Goal: Transaction & Acquisition: Download file/media

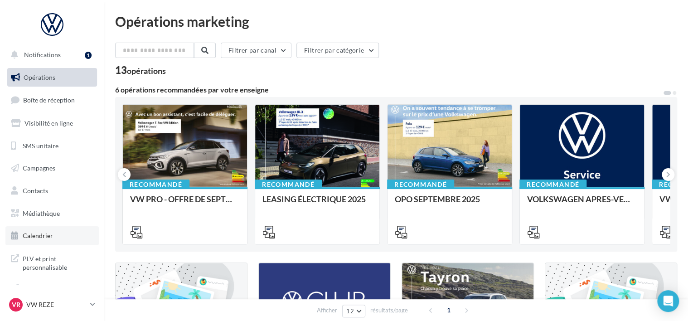
scroll to position [24, 0]
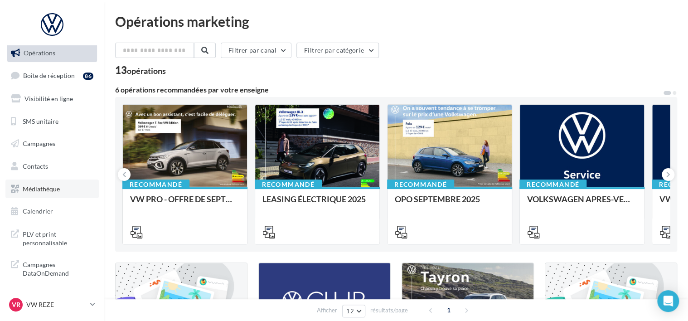
click at [47, 186] on span "Médiathèque" at bounding box center [41, 189] width 37 height 8
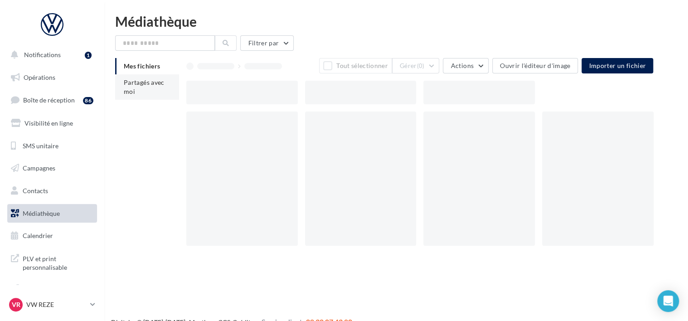
click at [143, 92] on li "Partagés avec moi" at bounding box center [147, 86] width 64 height 25
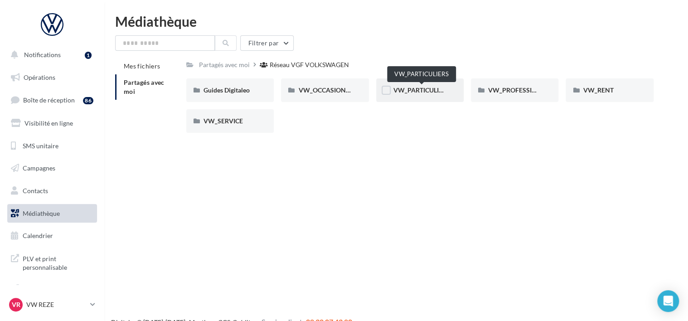
click at [406, 94] on span "VW_PARTICULIERS" at bounding box center [421, 90] width 57 height 8
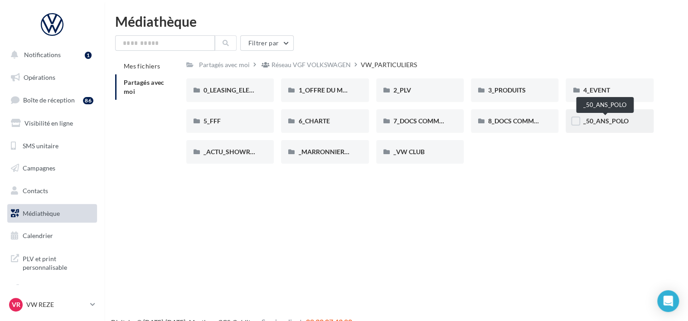
click at [613, 123] on span "_50_ANS_POLO" at bounding box center [604, 121] width 45 height 8
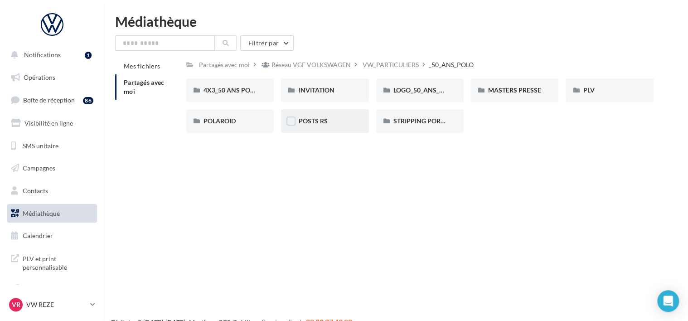
click at [328, 123] on div "POSTS RS" at bounding box center [324, 120] width 53 height 9
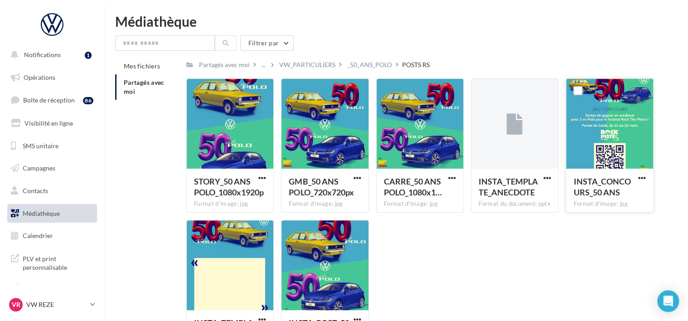
scroll to position [79, 0]
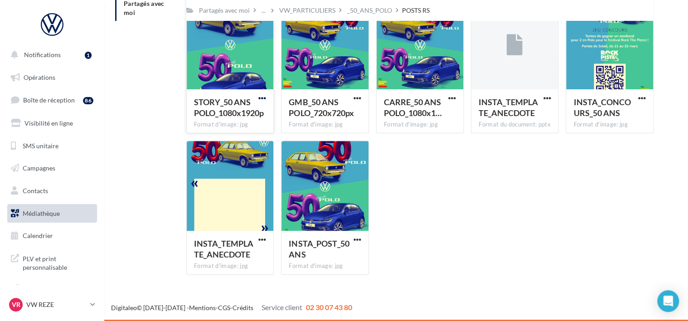
click at [262, 99] on span "button" at bounding box center [262, 98] width 8 height 8
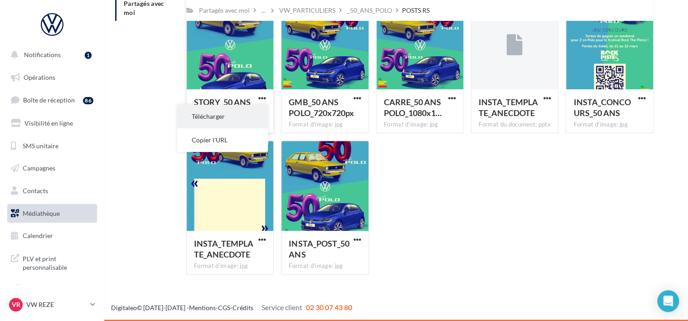
click at [239, 118] on button "Télécharger" at bounding box center [222, 117] width 91 height 24
